Goal: Information Seeking & Learning: Learn about a topic

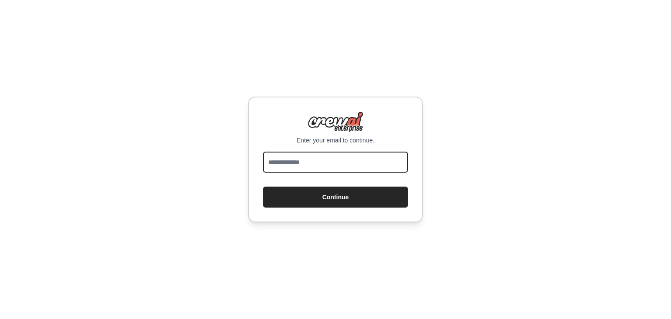
paste input "**********"
type input "**********"
click at [263, 186] on button "Continue" at bounding box center [335, 196] width 145 height 21
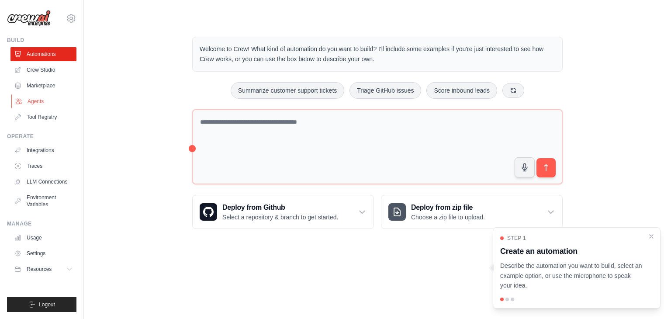
click at [35, 101] on link "Agents" at bounding box center [44, 101] width 66 height 14
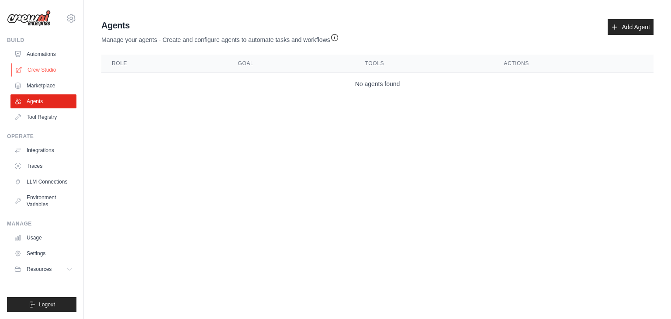
click at [48, 66] on link "Crew Studio" at bounding box center [44, 70] width 66 height 14
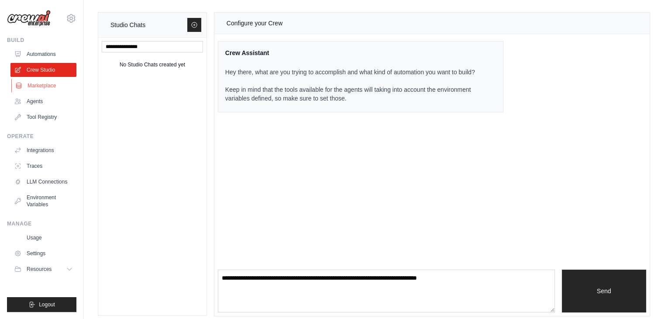
click at [54, 84] on link "Marketplace" at bounding box center [44, 86] width 66 height 14
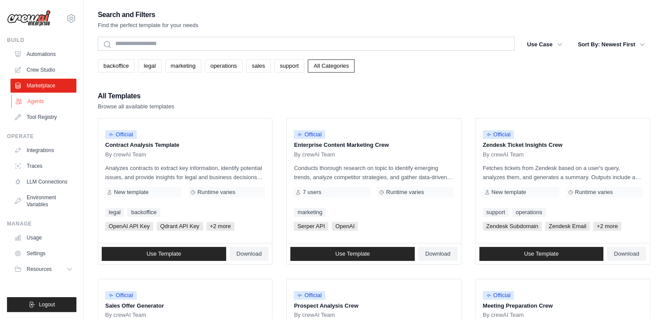
click at [38, 98] on link "Agents" at bounding box center [44, 101] width 66 height 14
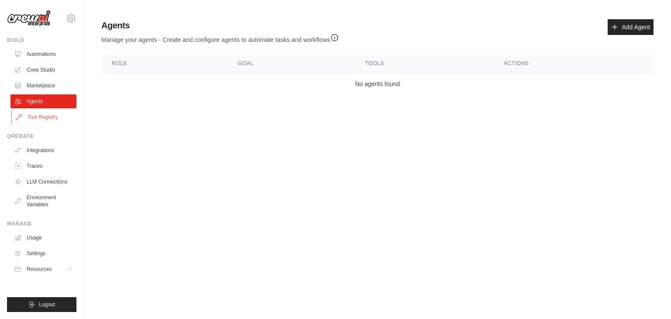
click at [42, 115] on link "Tool Registry" at bounding box center [44, 117] width 66 height 14
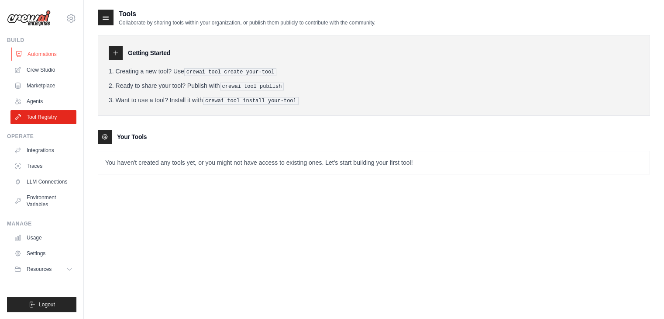
click at [42, 50] on link "Automations" at bounding box center [44, 54] width 66 height 14
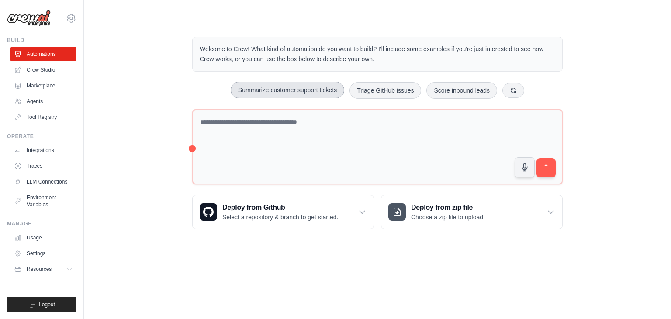
click at [270, 90] on button "Summarize customer support tickets" at bounding box center [288, 90] width 114 height 17
click at [543, 166] on icon "submit" at bounding box center [545, 167] width 9 height 9
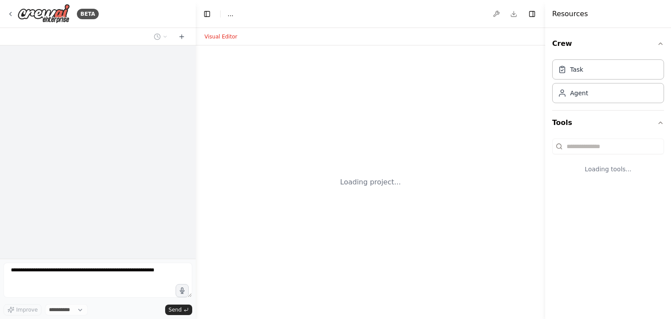
select select "****"
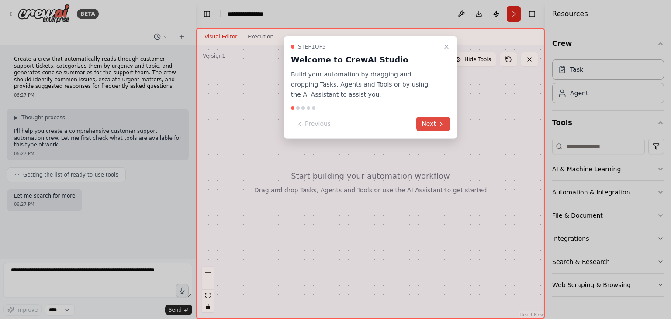
click at [433, 127] on button "Next" at bounding box center [433, 124] width 34 height 14
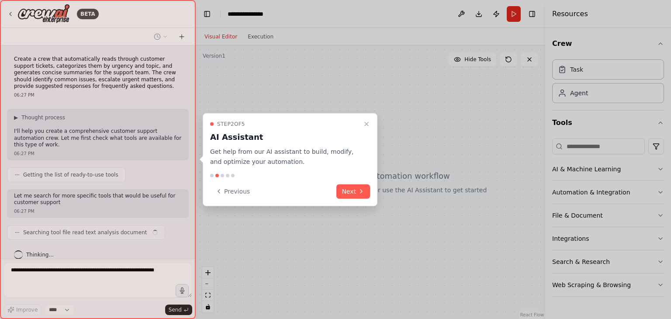
scroll to position [3, 0]
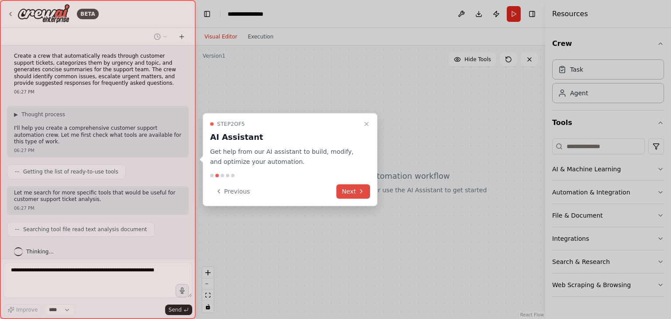
click at [357, 194] on button "Next" at bounding box center [353, 191] width 34 height 14
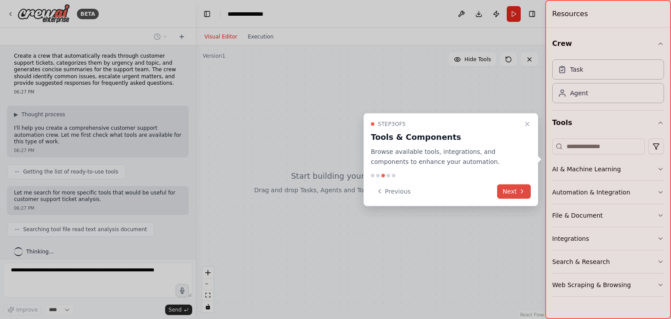
scroll to position [24, 0]
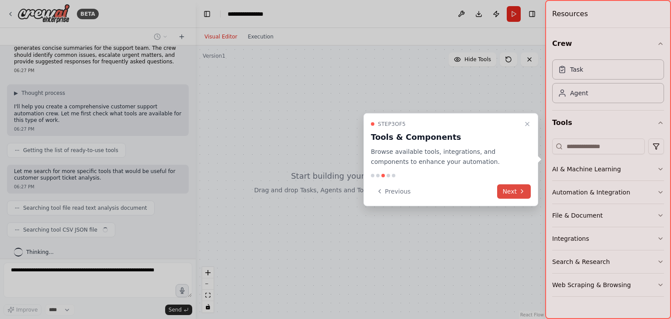
click at [513, 186] on button "Next" at bounding box center [514, 191] width 34 height 14
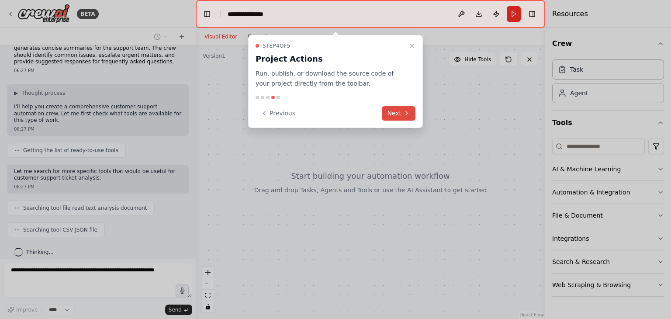
click at [401, 115] on button "Next" at bounding box center [399, 113] width 34 height 14
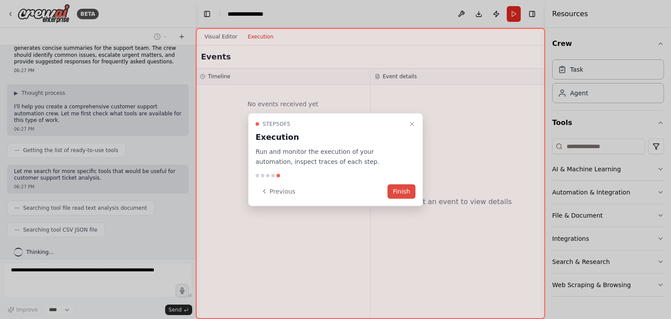
click at [403, 196] on button "Finish" at bounding box center [401, 191] width 28 height 14
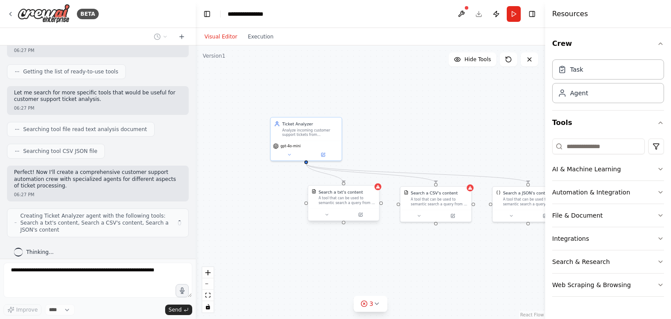
scroll to position [96, 0]
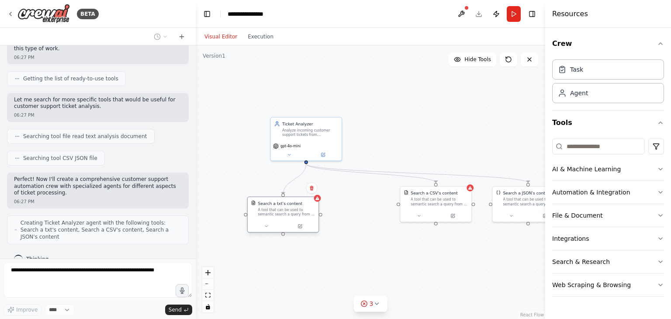
drag, startPoint x: 340, startPoint y: 197, endPoint x: 366, endPoint y: 198, distance: 26.2
click at [278, 210] on div "A tool that can be used to semantic search a query from a txt's content." at bounding box center [286, 213] width 57 height 9
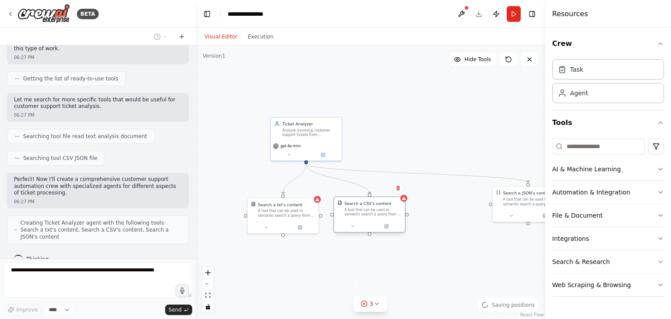
scroll to position [124, 0]
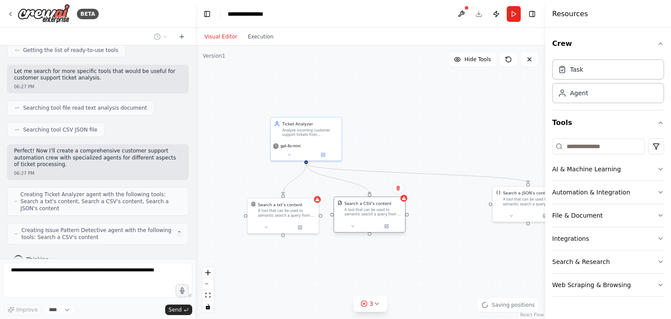
drag, startPoint x: 443, startPoint y: 203, endPoint x: 373, endPoint y: 215, distance: 70.9
click at [373, 215] on div "A tool that can be used to semantic search a query from a CSV's content." at bounding box center [372, 211] width 57 height 9
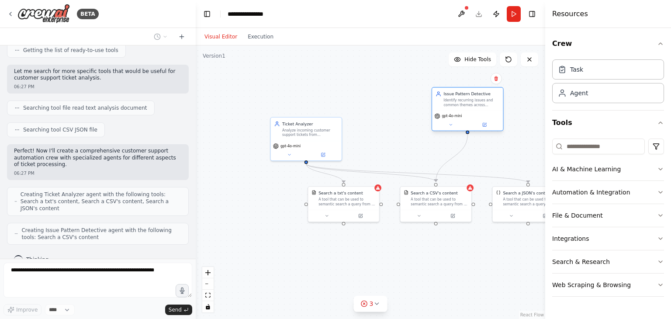
drag, startPoint x: 386, startPoint y: 130, endPoint x: 456, endPoint y: 103, distance: 74.8
click at [456, 103] on div "Identify recurring issues and common themes across customer support tickets. De…" at bounding box center [471, 102] width 56 height 9
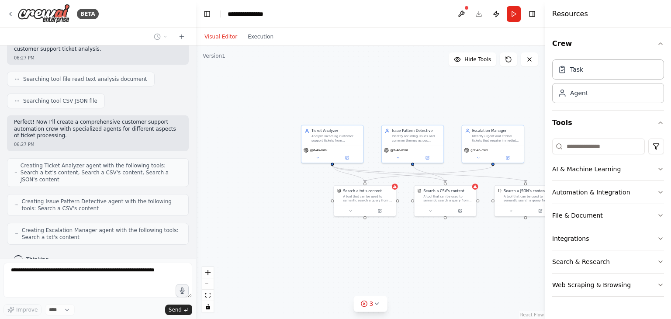
scroll to position [182, 0]
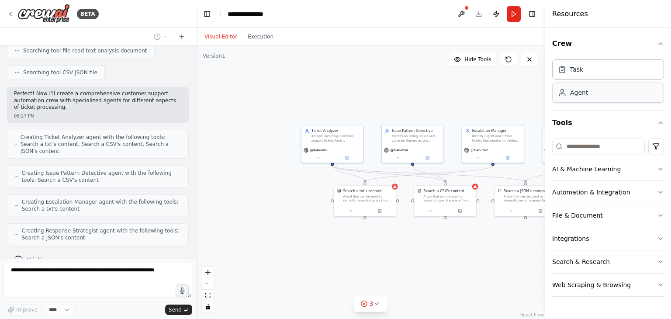
click at [599, 93] on div "Agent" at bounding box center [608, 93] width 112 height 20
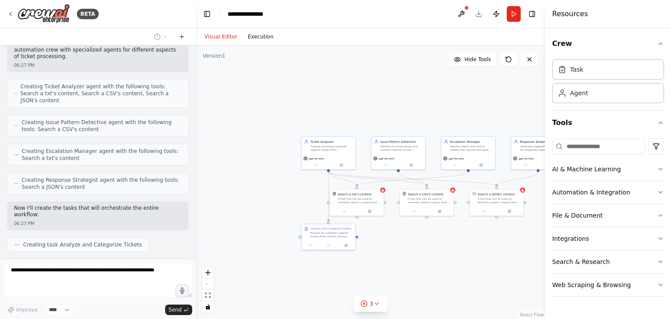
click at [261, 37] on button "Execution" at bounding box center [260, 36] width 36 height 10
click at [211, 35] on button "Visual Editor" at bounding box center [220, 36] width 43 height 10
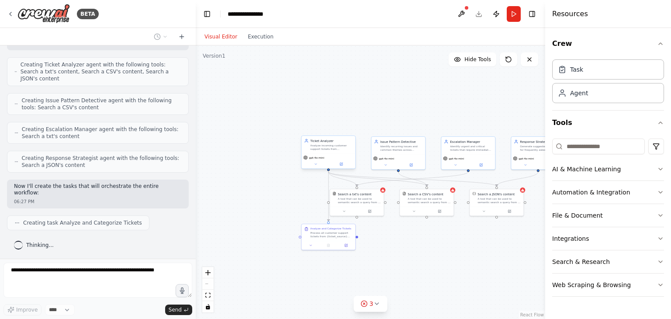
click at [331, 151] on div "Ticket Analyzer Analyze incoming customer support tickets from {ticket_source} …" at bounding box center [328, 144] width 54 height 17
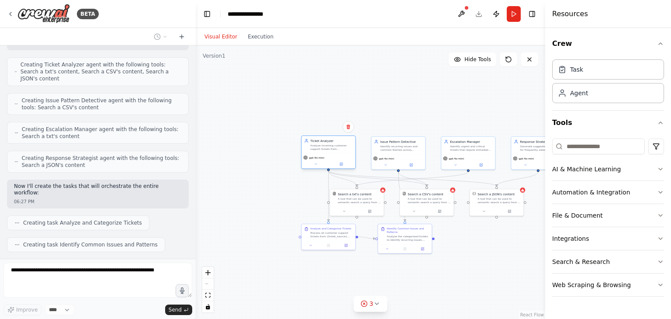
click at [331, 151] on div "Ticket Analyzer Analyze incoming customer support tickets from {ticket_source} …" at bounding box center [328, 144] width 54 height 17
click at [341, 163] on icon at bounding box center [342, 163] width 2 height 2
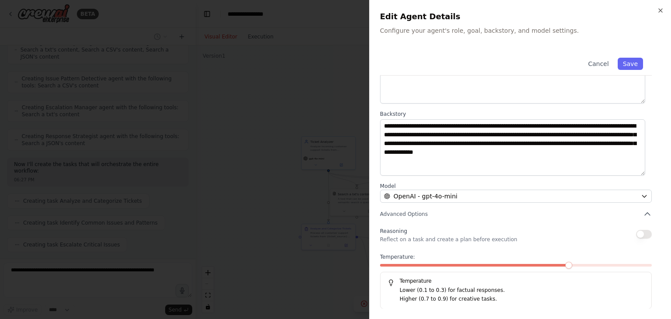
scroll to position [304, 0]
click at [662, 13] on icon "button" at bounding box center [660, 10] width 7 height 7
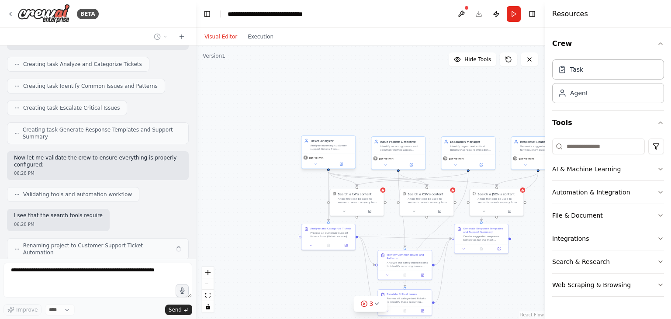
scroll to position [420, 0]
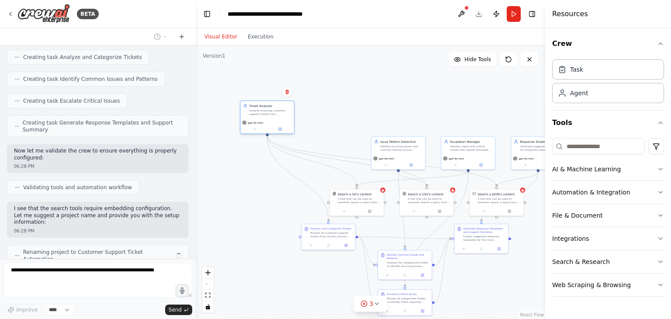
drag, startPoint x: 325, startPoint y: 147, endPoint x: 261, endPoint y: 114, distance: 72.3
click at [261, 114] on div "Analyze incoming customer support tickets from {ticket_source} to categorize th…" at bounding box center [270, 112] width 42 height 7
drag, startPoint x: 399, startPoint y: 150, endPoint x: 389, endPoint y: 112, distance: 39.5
click at [371, 112] on div "Identify recurring issues and common themes across customer support tickets. De…" at bounding box center [370, 112] width 42 height 7
drag, startPoint x: 466, startPoint y: 148, endPoint x: 435, endPoint y: 114, distance: 47.0
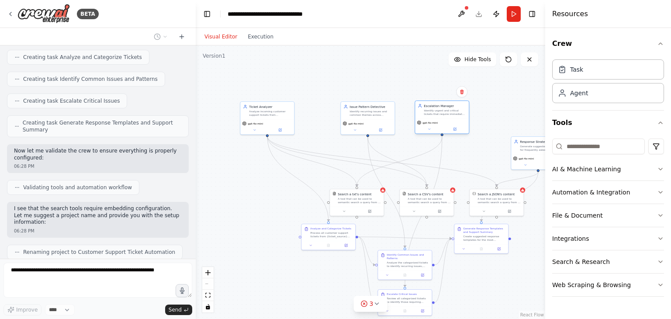
click at [435, 114] on div "Identify urgent and critical tickets that require immediate escalation to {esca…" at bounding box center [445, 112] width 42 height 7
drag, startPoint x: 524, startPoint y: 150, endPoint x: 492, endPoint y: 123, distance: 41.5
click at [492, 123] on div "Generate suggested responses for frequently asked questions and common issues. …" at bounding box center [510, 120] width 42 height 7
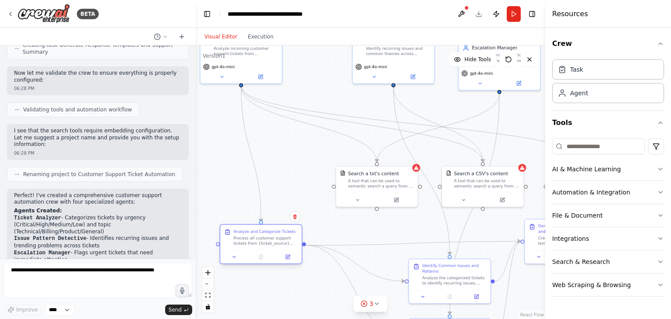
drag, startPoint x: 320, startPoint y: 238, endPoint x: 253, endPoint y: 221, distance: 68.9
click at [242, 242] on div "Process all customer support tickets from {ticket_source} and categorize each t…" at bounding box center [266, 240] width 64 height 10
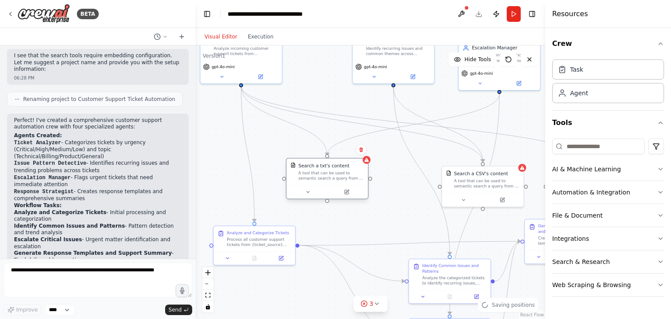
drag, startPoint x: 350, startPoint y: 186, endPoint x: 351, endPoint y: 176, distance: 10.1
click at [299, 180] on div "A tool that can be used to semantic search a query from a txt's content." at bounding box center [330, 175] width 65 height 10
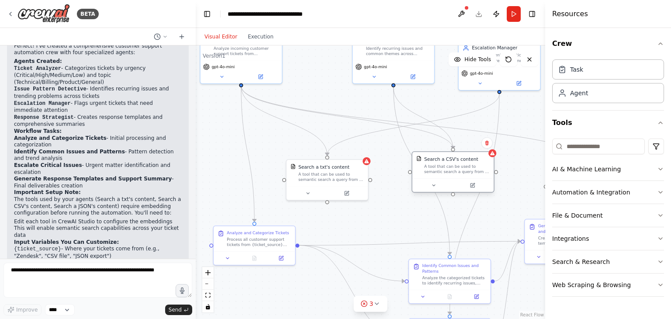
drag, startPoint x: 470, startPoint y: 180, endPoint x: 443, endPoint y: 165, distance: 31.1
click at [443, 165] on div "A tool that can be used to semantic search a query from a CSV's content." at bounding box center [456, 169] width 65 height 10
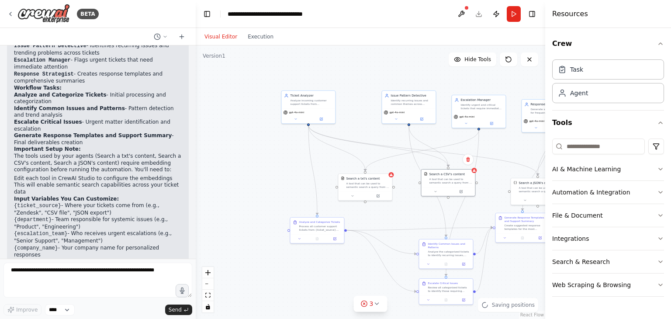
scroll to position [697, 0]
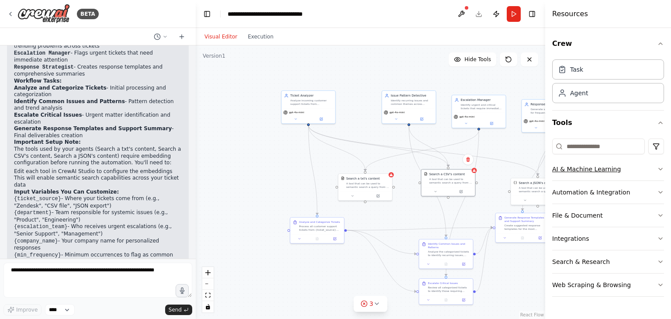
click at [660, 169] on icon "button" at bounding box center [659, 169] width 3 height 2
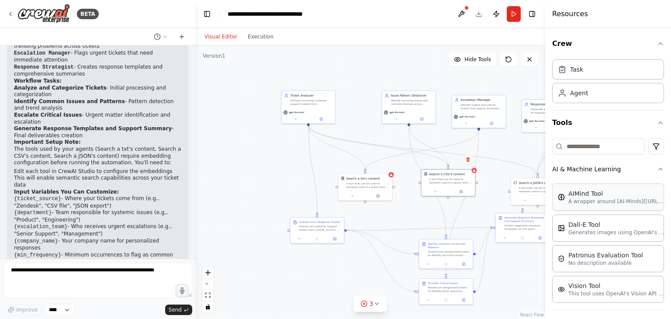
scroll to position [119, 0]
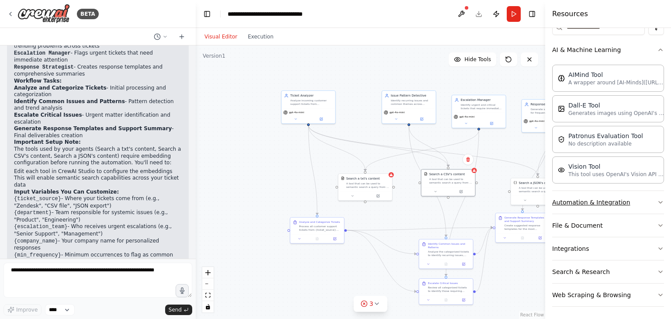
click at [654, 196] on button "Automation & Integration" at bounding box center [608, 202] width 112 height 23
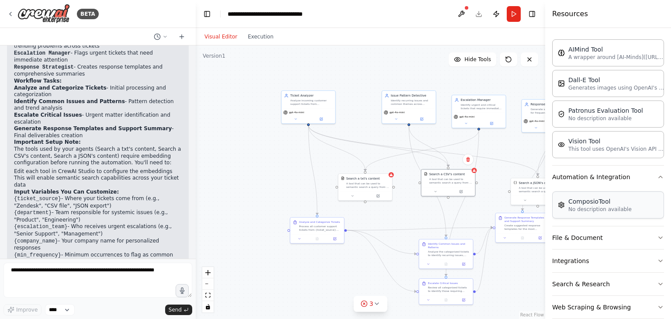
scroll to position [157, 0]
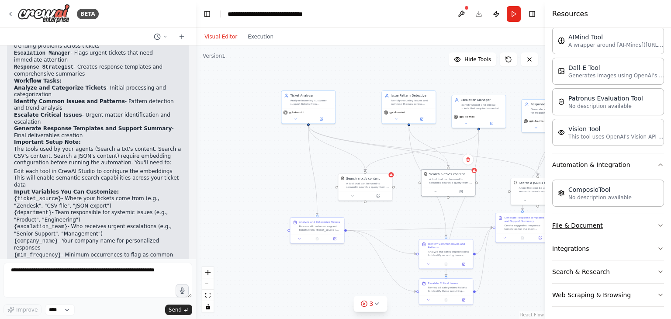
click at [649, 223] on button "File & Document" at bounding box center [608, 225] width 112 height 23
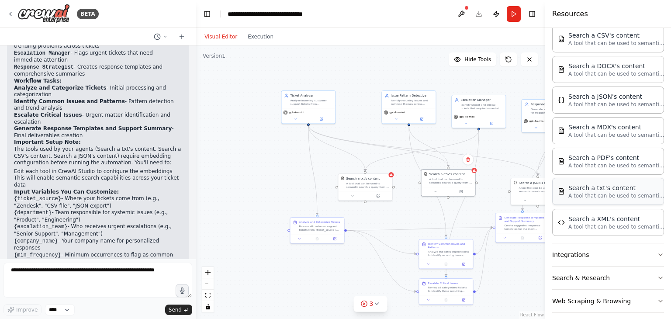
scroll to position [376, 0]
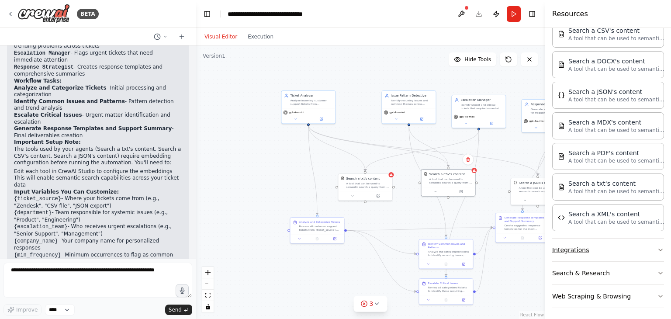
click at [607, 252] on button "Integrations" at bounding box center [608, 249] width 112 height 23
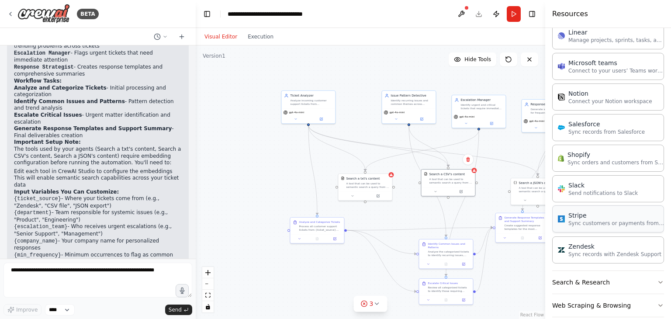
scroll to position [961, 0]
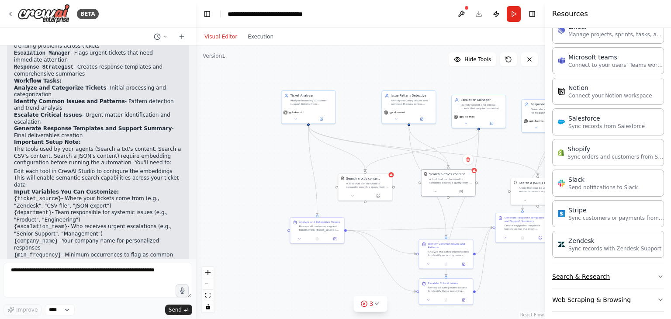
click at [609, 271] on button "Search & Research" at bounding box center [608, 276] width 112 height 23
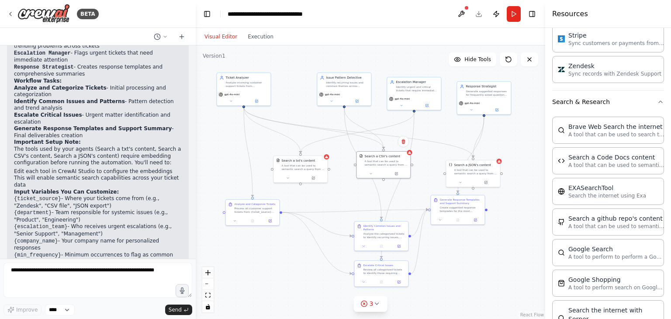
drag, startPoint x: 267, startPoint y: 145, endPoint x: 203, endPoint y: 127, distance: 67.1
click at [203, 127] on div ".deletable-edge-delete-btn { width: 20px; height: 20px; border: 0px solid #ffff…" at bounding box center [370, 181] width 349 height 273
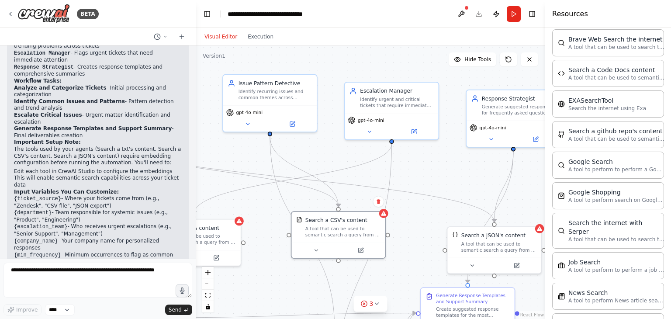
drag, startPoint x: 433, startPoint y: 117, endPoint x: 427, endPoint y: 171, distance: 53.5
click at [427, 171] on div ".deletable-edge-delete-btn { width: 20px; height: 20px; border: 0px solid #ffff…" at bounding box center [370, 181] width 349 height 273
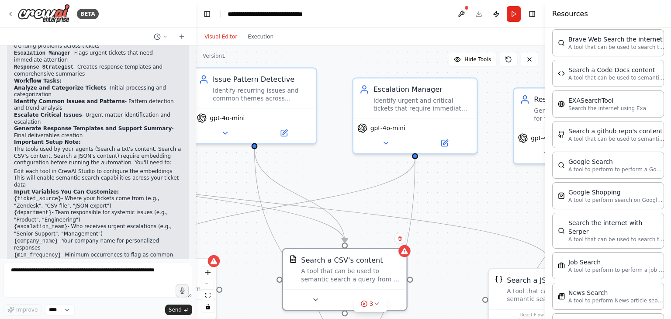
drag, startPoint x: 382, startPoint y: 144, endPoint x: 418, endPoint y: 158, distance: 38.8
click at [418, 158] on div ".deletable-edge-delete-btn { width: 20px; height: 20px; border: 0px solid #ffff…" at bounding box center [370, 181] width 349 height 273
click at [413, 157] on div ".deletable-edge-delete-btn { width: 20px; height: 20px; border: 0px solid #ffff…" at bounding box center [370, 181] width 349 height 273
